Goal: Information Seeking & Learning: Learn about a topic

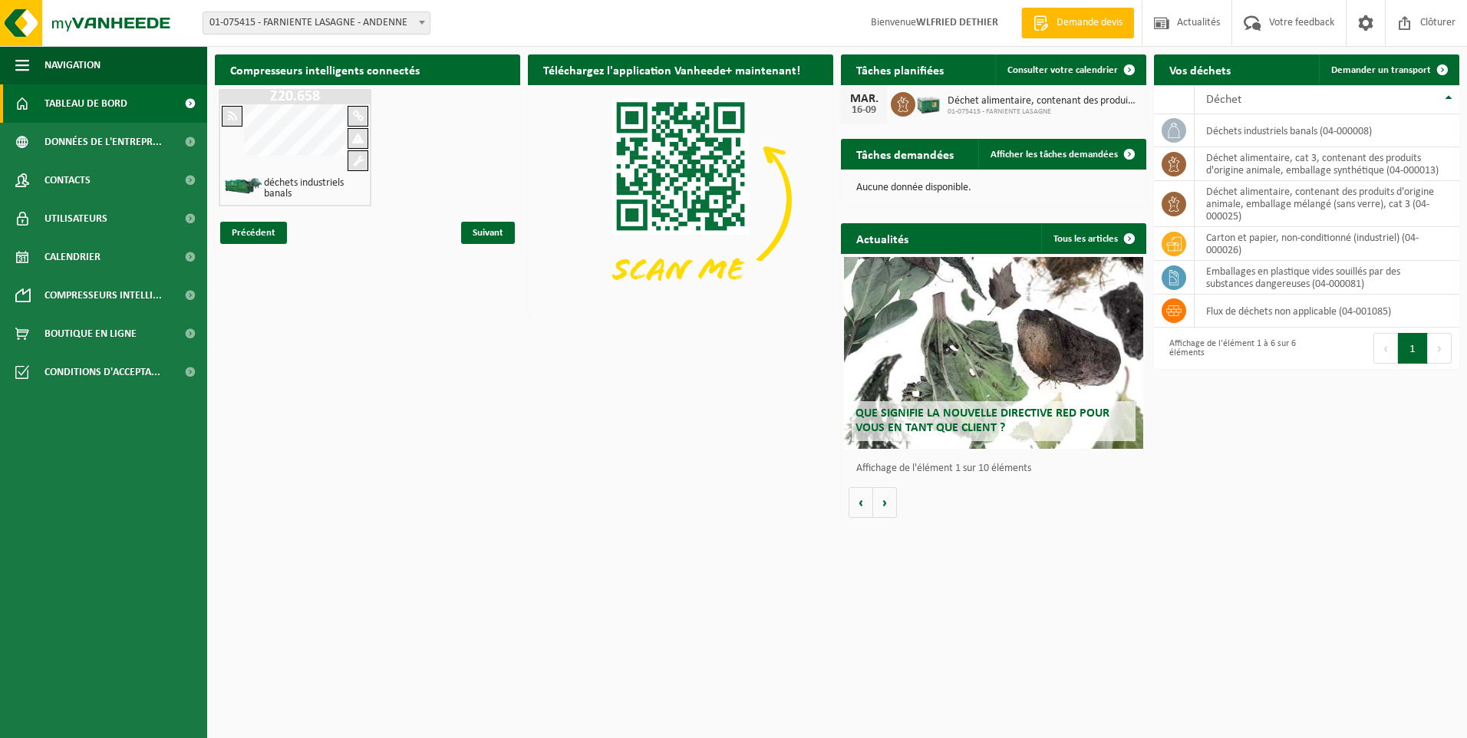
click at [971, 420] on span "Que signifie la nouvelle directive RED pour vous en tant que client ?" at bounding box center [983, 420] width 254 height 27
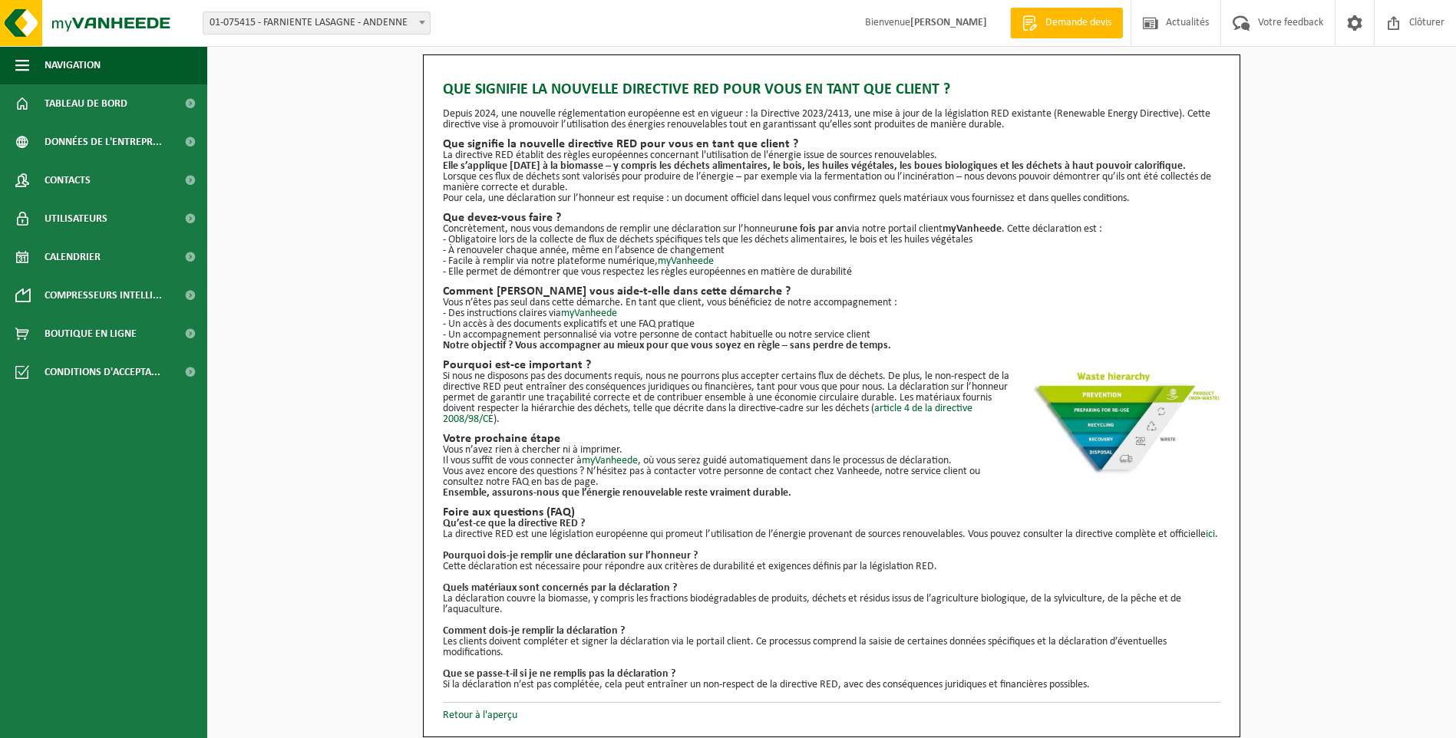
scroll to position [10, 0]
click at [621, 455] on link "myVanheede" at bounding box center [610, 461] width 56 height 12
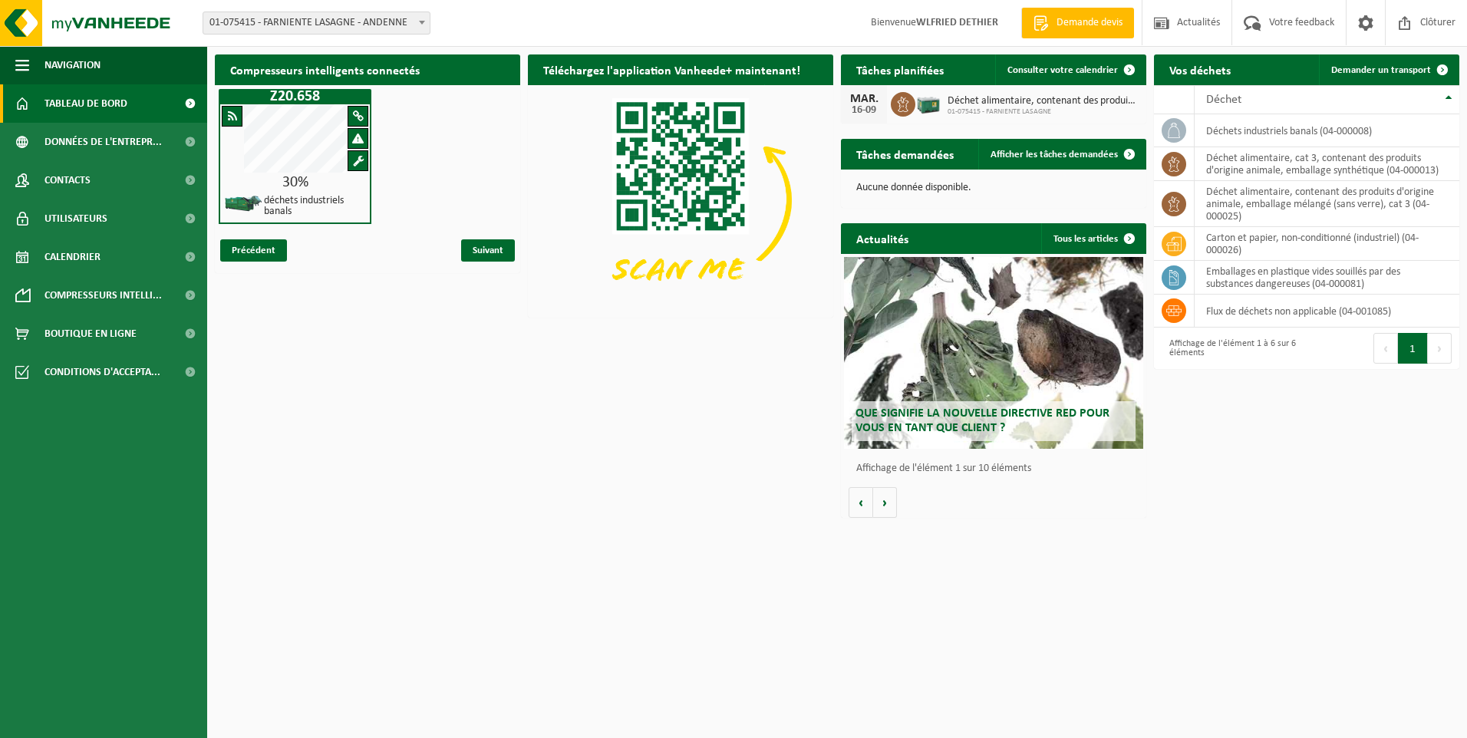
click at [925, 413] on span "Que signifie la nouvelle directive RED pour vous en tant que client ?" at bounding box center [983, 420] width 254 height 27
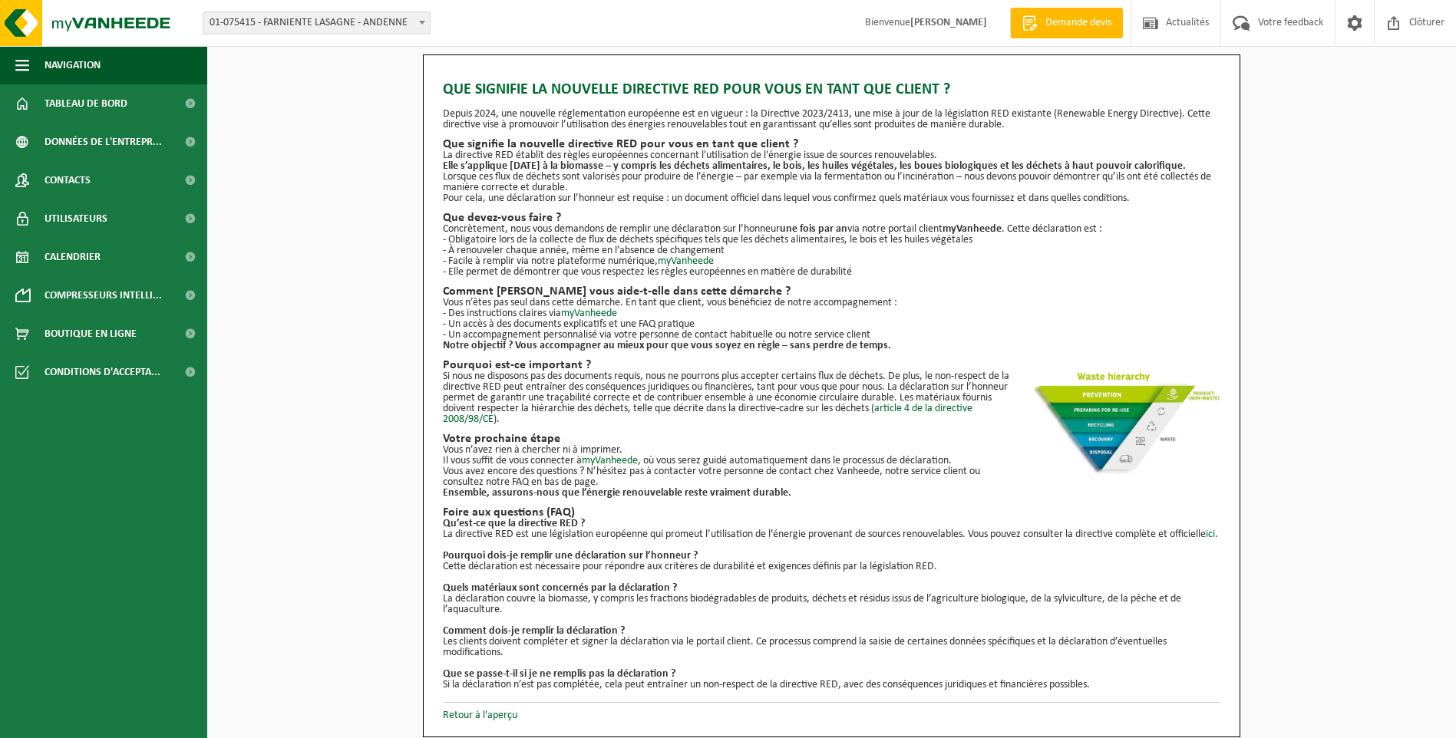
scroll to position [10, 0]
click at [696, 256] on link "myVanheede" at bounding box center [686, 262] width 56 height 12
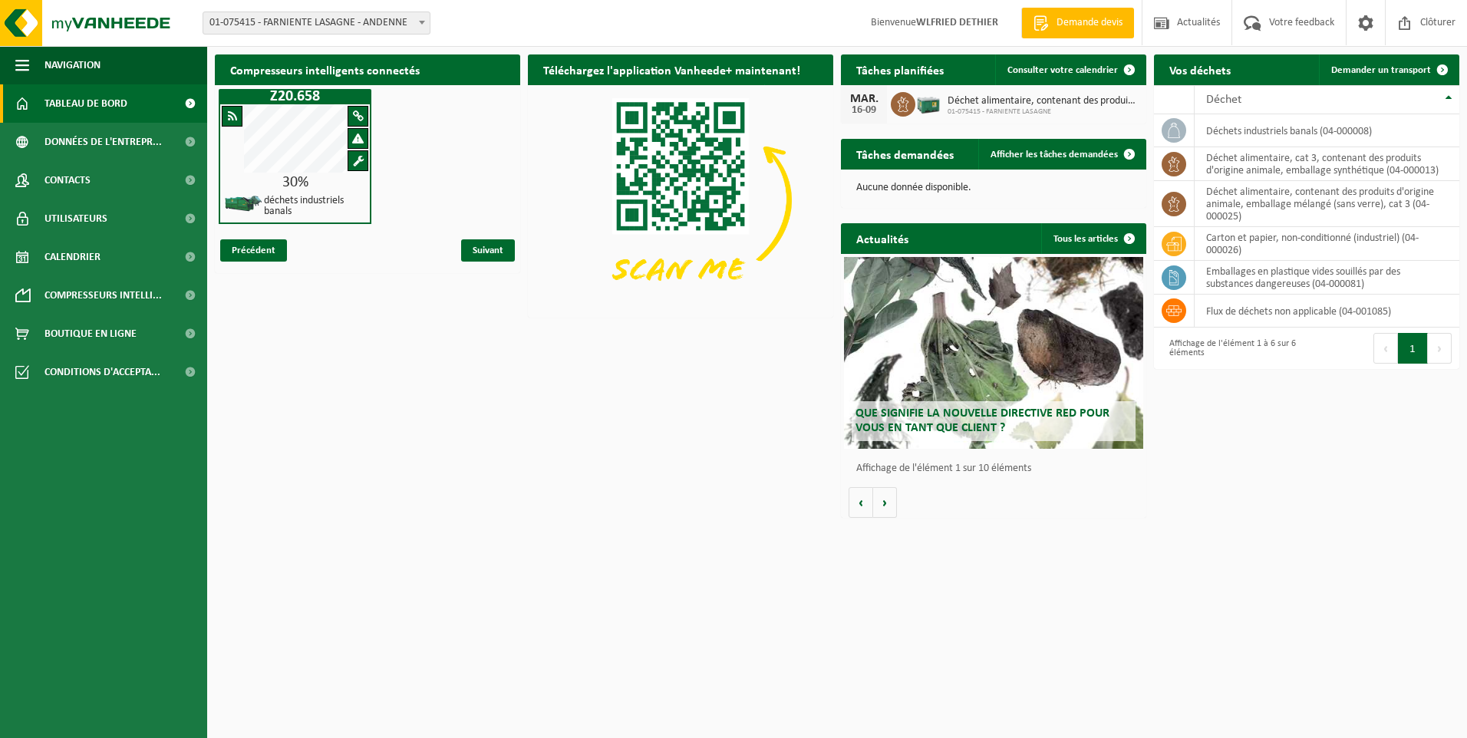
click at [935, 421] on span "Que signifie la nouvelle directive RED pour vous en tant que client ?" at bounding box center [983, 420] width 254 height 27
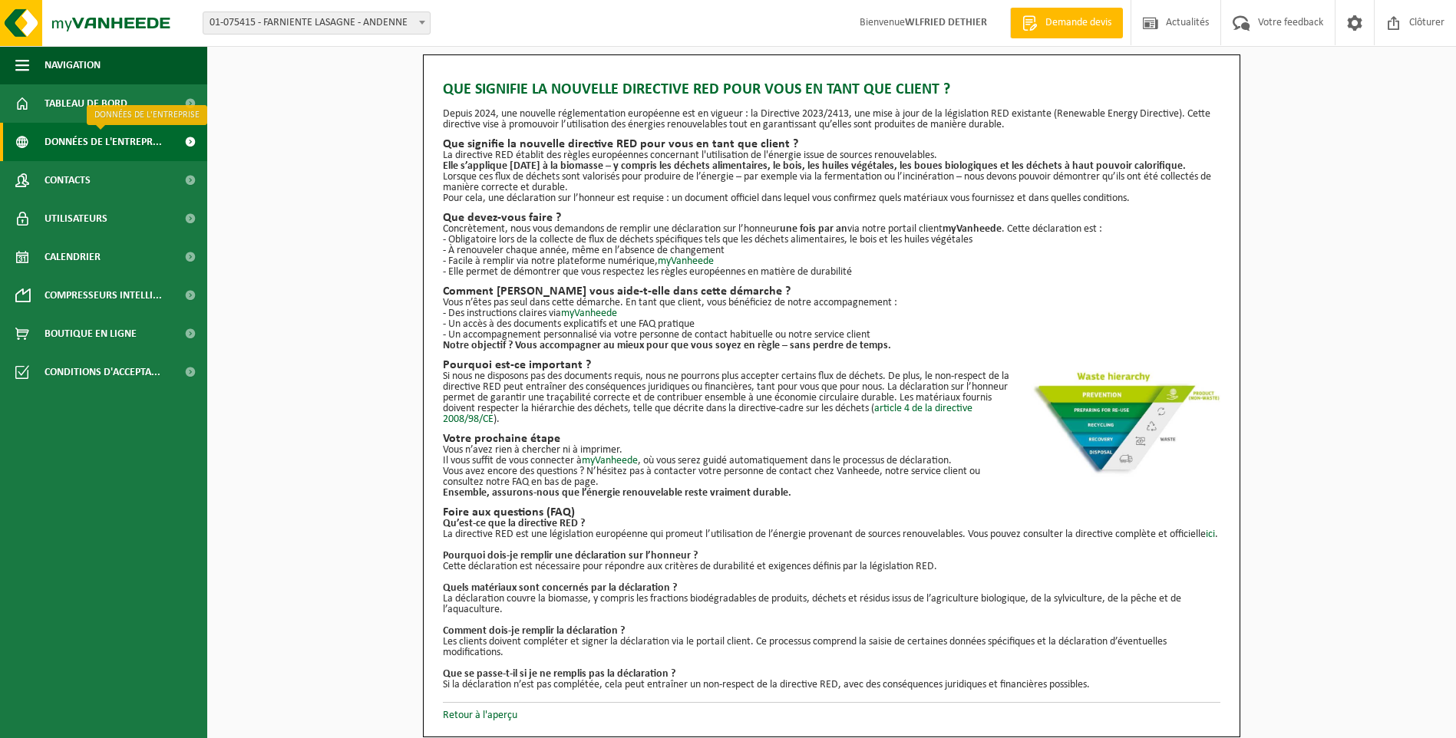
click at [81, 132] on span "Données de l'entrepr..." at bounding box center [103, 142] width 117 height 38
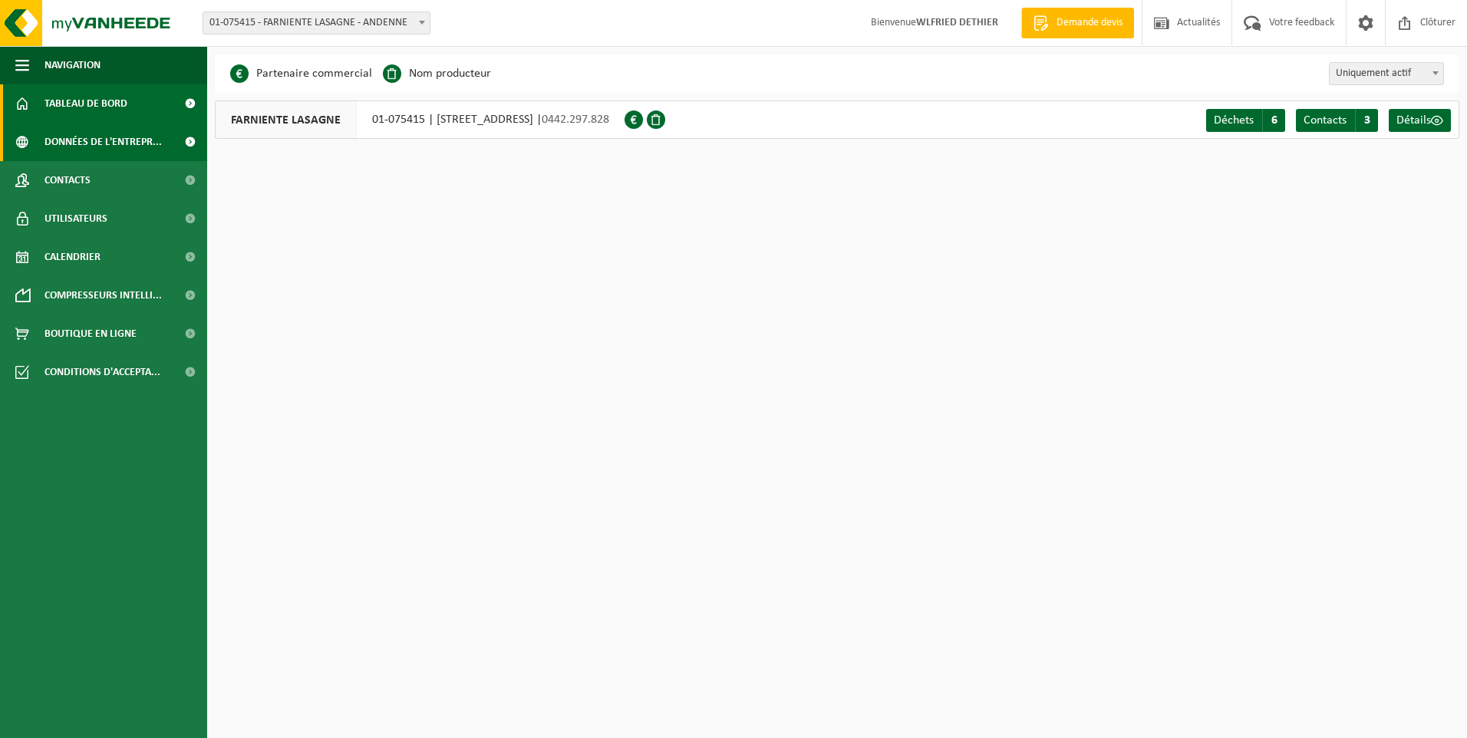
click at [99, 92] on span "Tableau de bord" at bounding box center [86, 103] width 83 height 38
